Goal: Browse casually

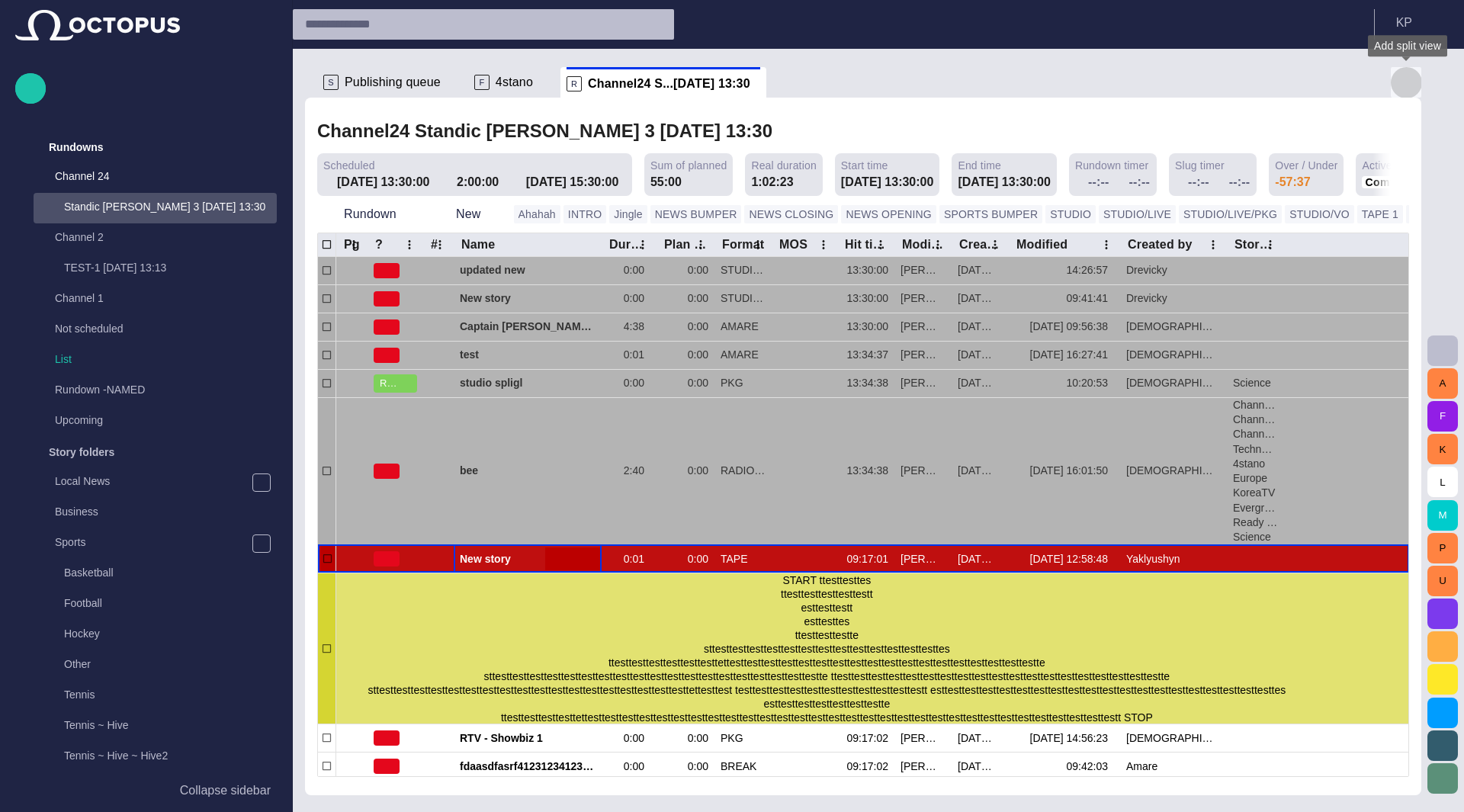
click at [1407, 81] on span "button" at bounding box center [1406, 82] width 19 height 19
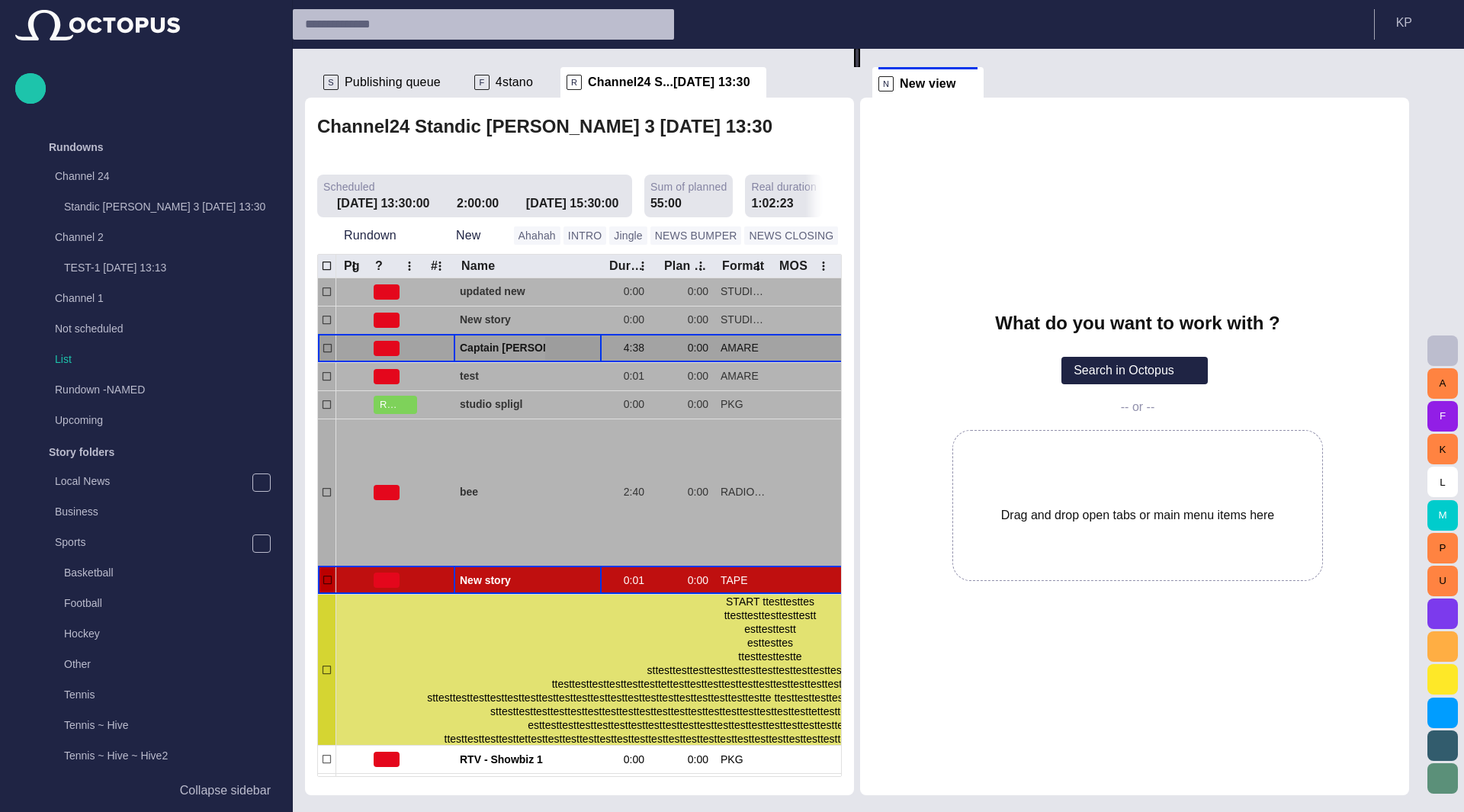
click at [506, 341] on span "Captain [PERSON_NAME] famous polar shipwreck as never seen before" at bounding box center [528, 347] width 136 height 14
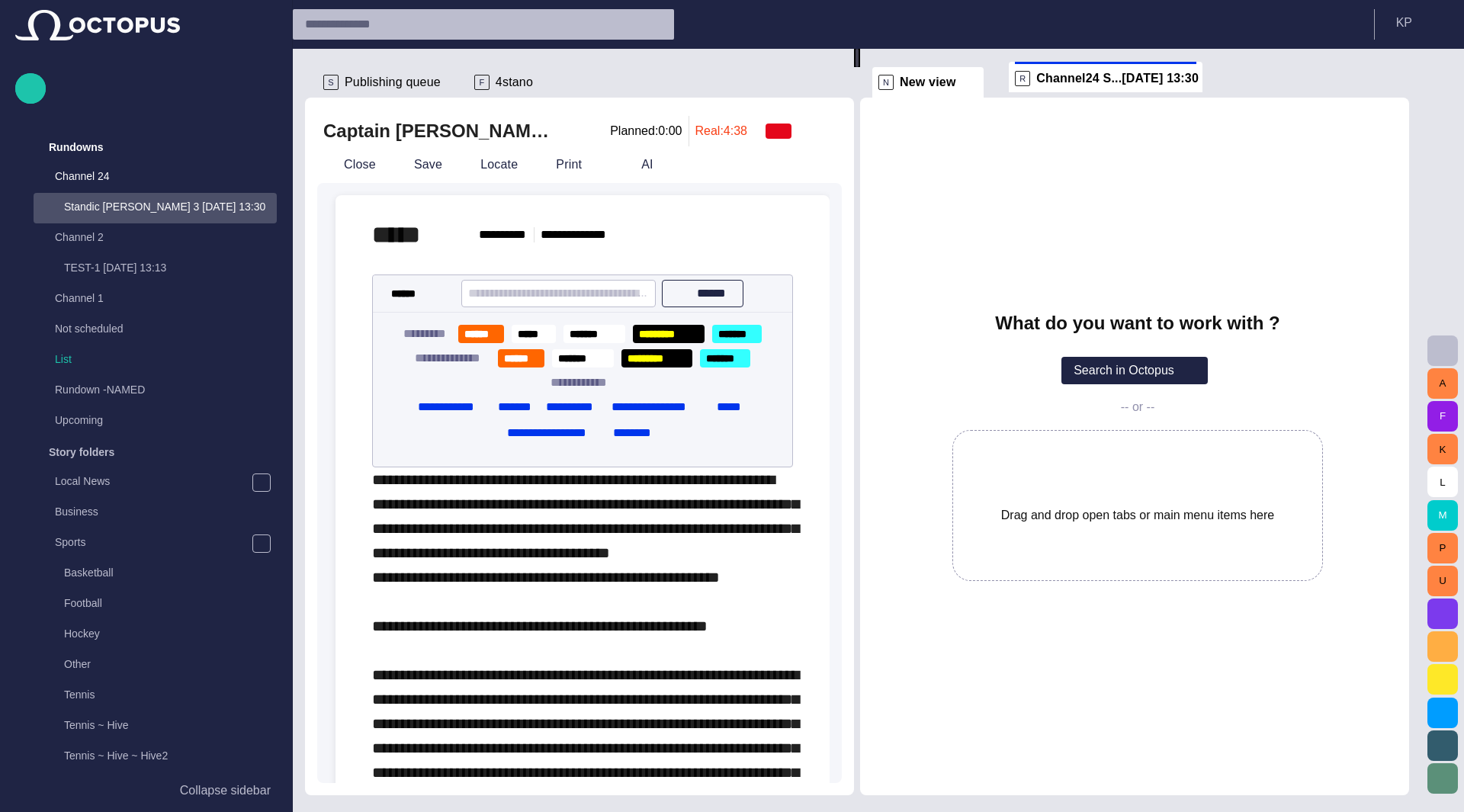
drag, startPoint x: 601, startPoint y: 81, endPoint x: 1078, endPoint y: 77, distance: 477.0
click at [1078, 77] on div "**********" at bounding box center [862, 422] width 1116 height 747
